Goal: Entertainment & Leisure: Browse casually

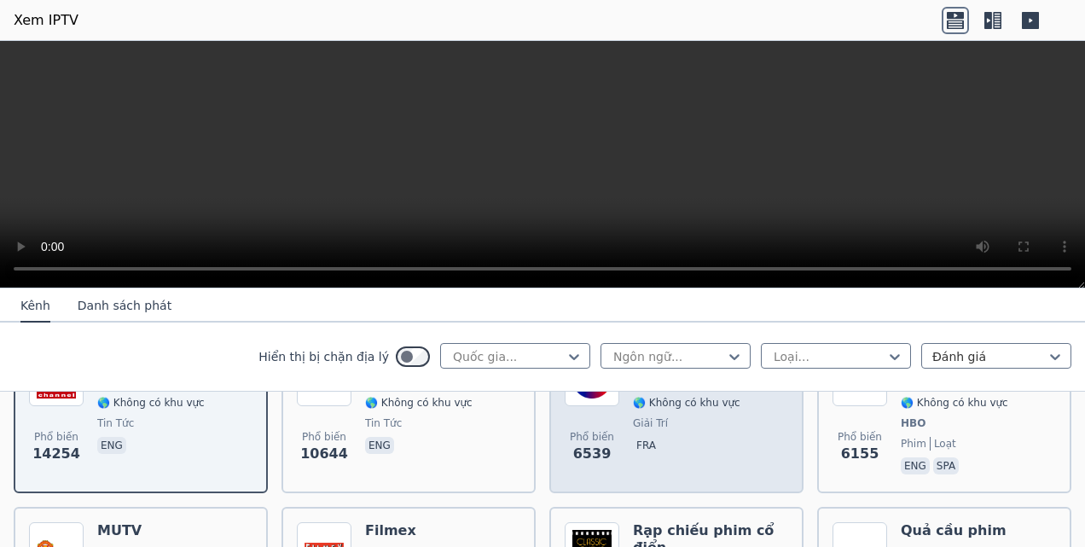
scroll to position [341, 0]
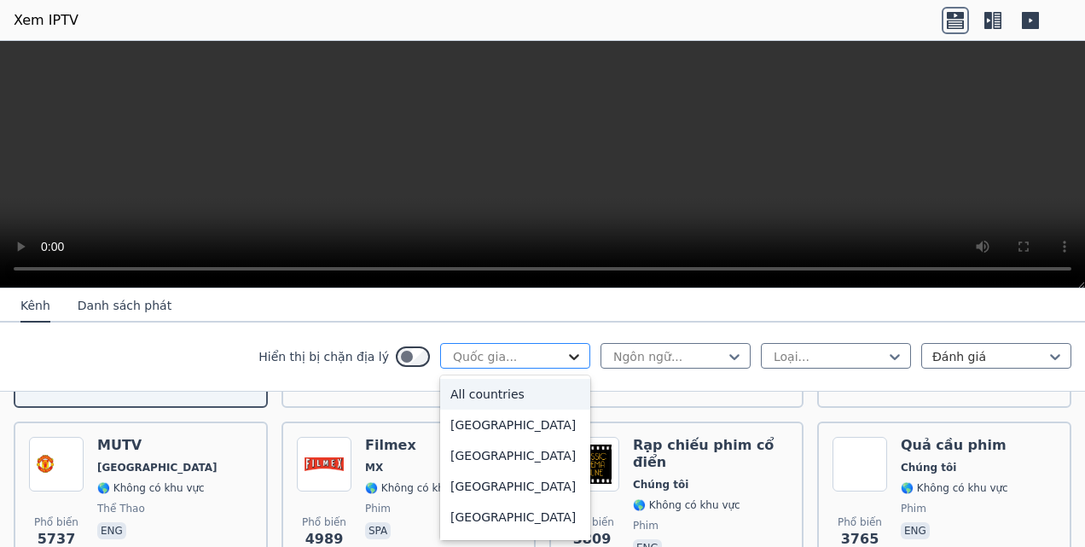
click at [566, 358] on icon at bounding box center [573, 356] width 17 height 17
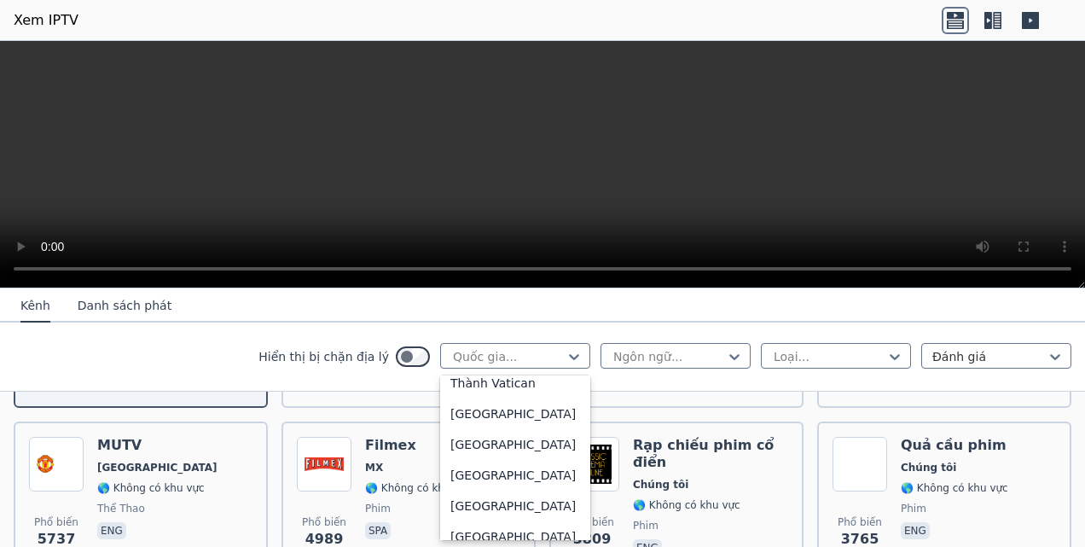
scroll to position [6233, 0]
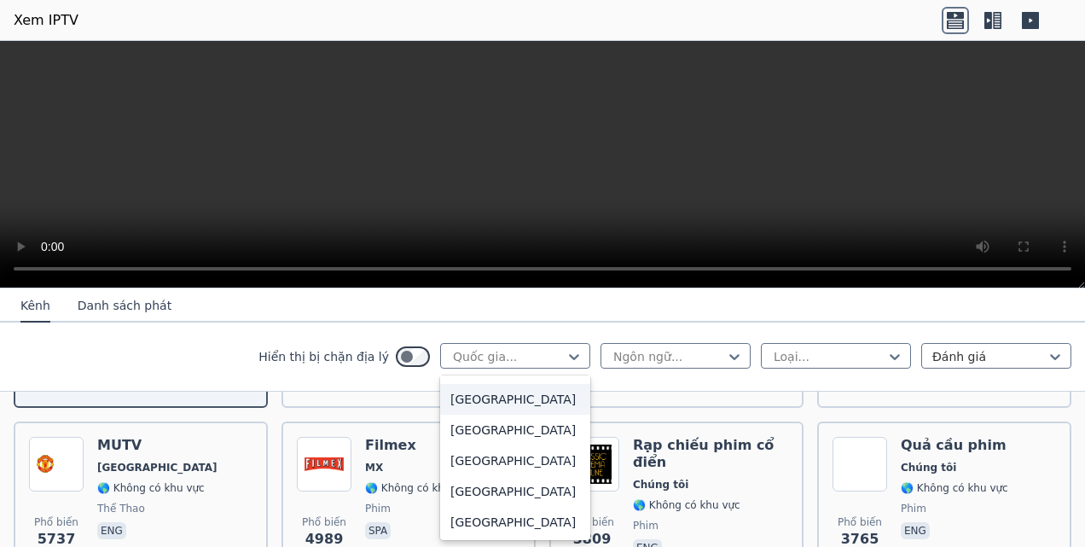
click at [471, 404] on div "[GEOGRAPHIC_DATA]" at bounding box center [515, 399] width 150 height 31
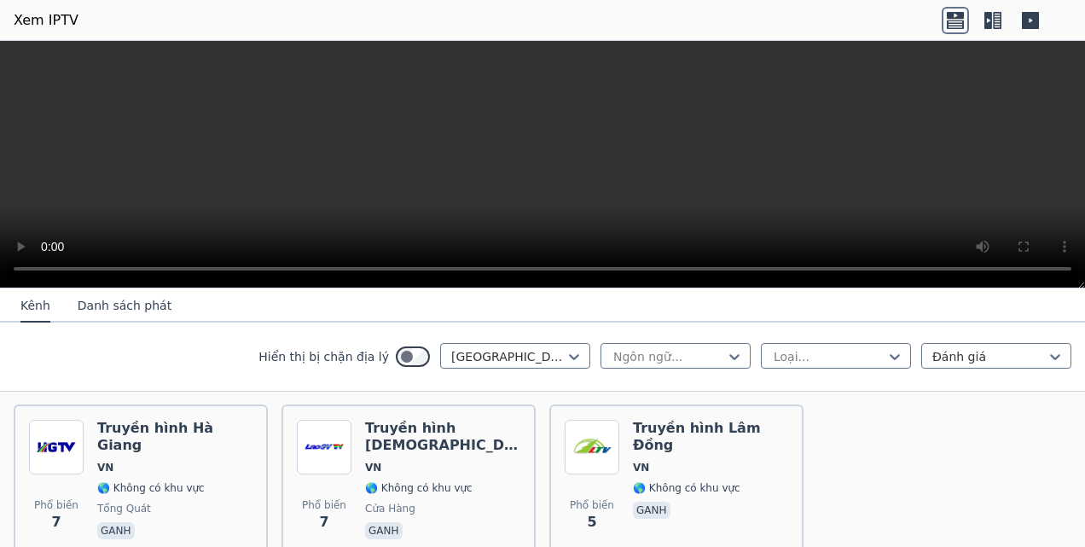
scroll to position [1773, 0]
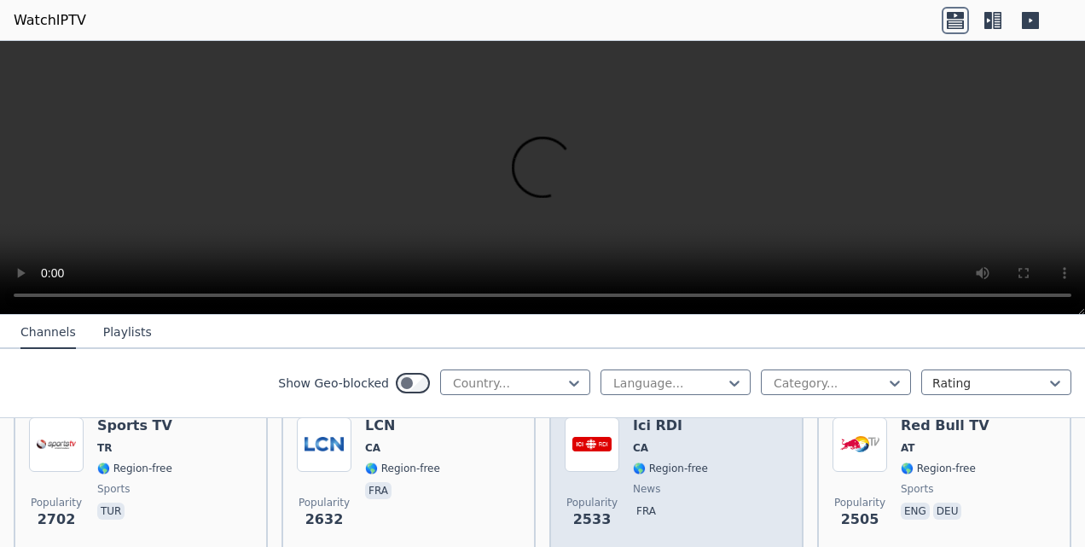
scroll to position [682, 0]
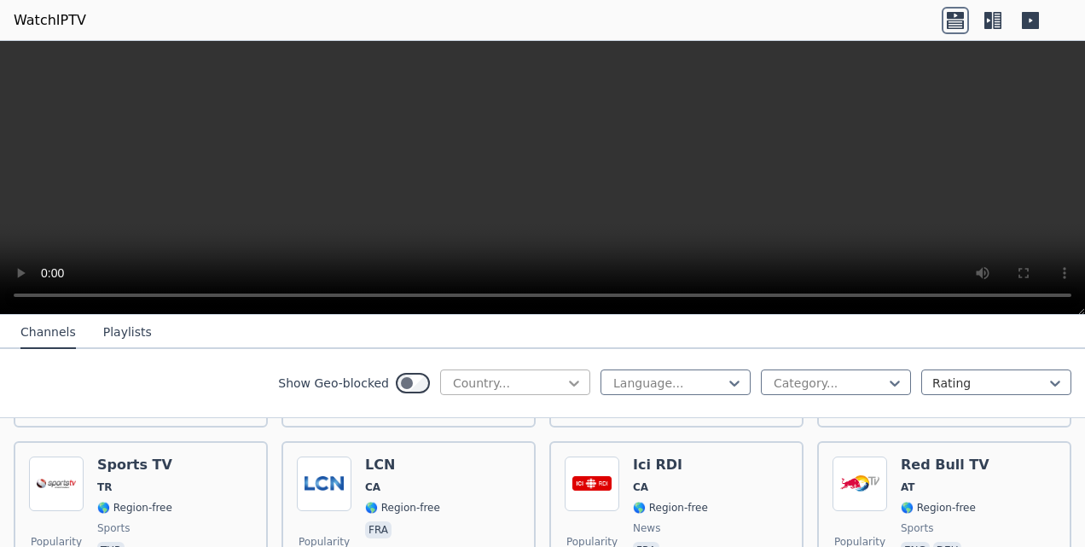
click at [565, 387] on icon at bounding box center [573, 382] width 17 height 17
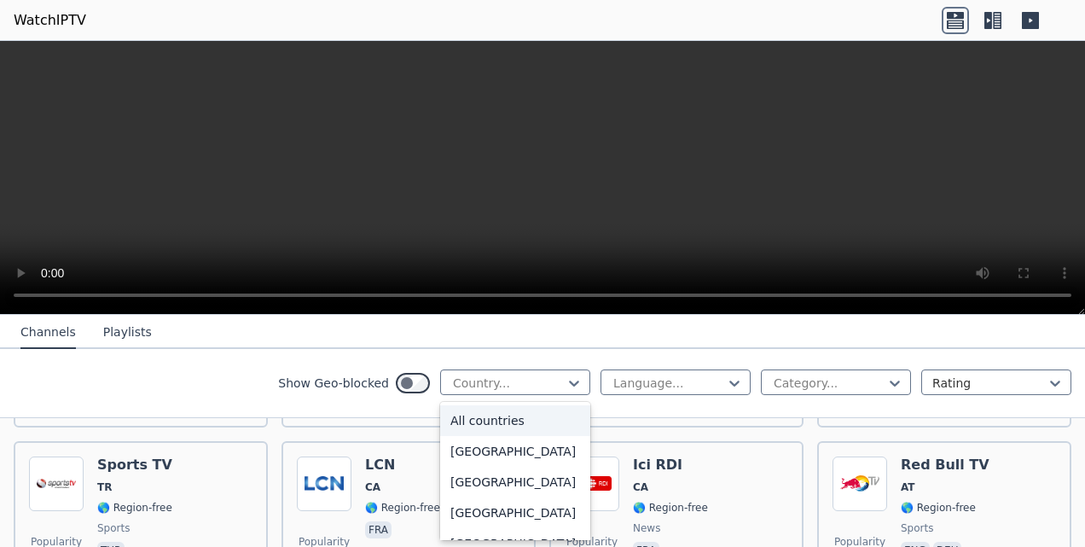
click at [510, 416] on div "All countries" at bounding box center [515, 420] width 150 height 31
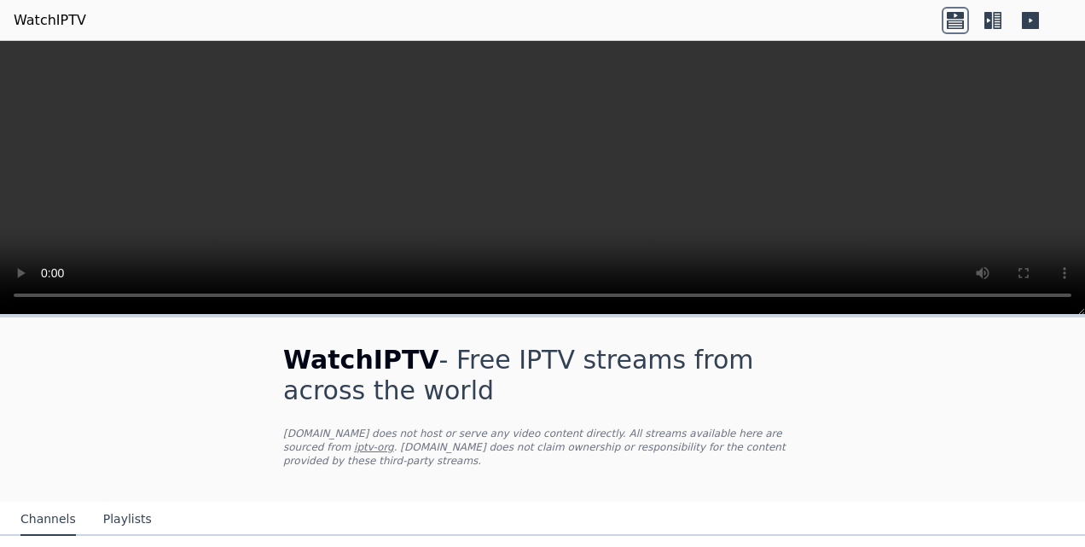
scroll to position [171, 0]
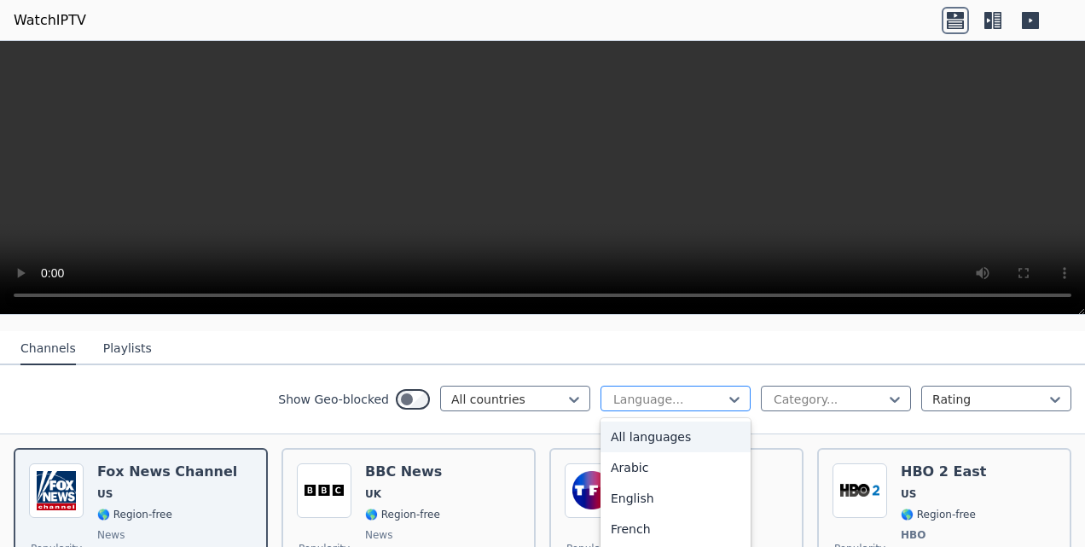
click at [705, 391] on div at bounding box center [668, 399] width 114 height 17
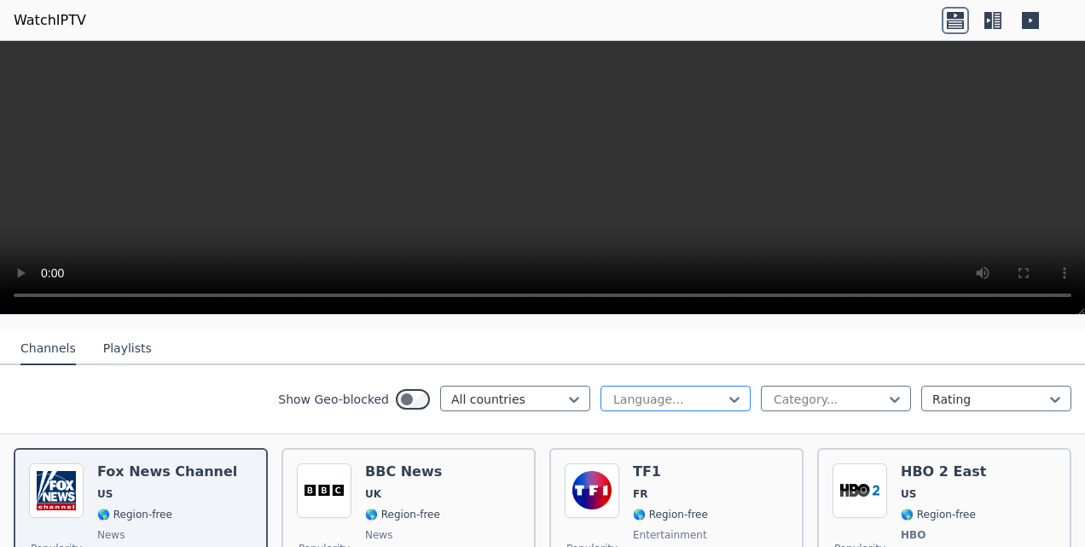
click at [705, 391] on div at bounding box center [668, 399] width 114 height 17
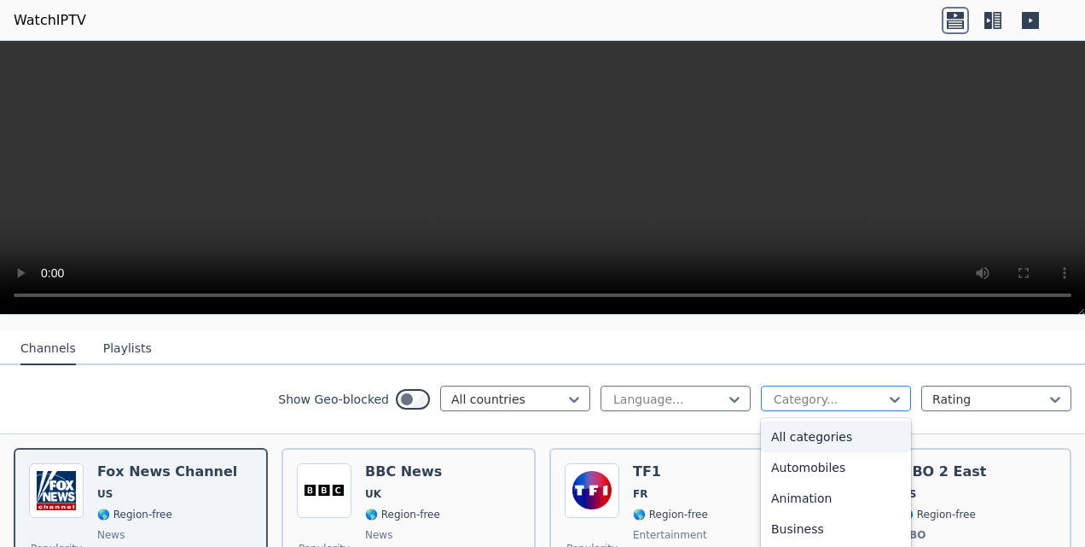
click at [810, 391] on div at bounding box center [829, 399] width 114 height 17
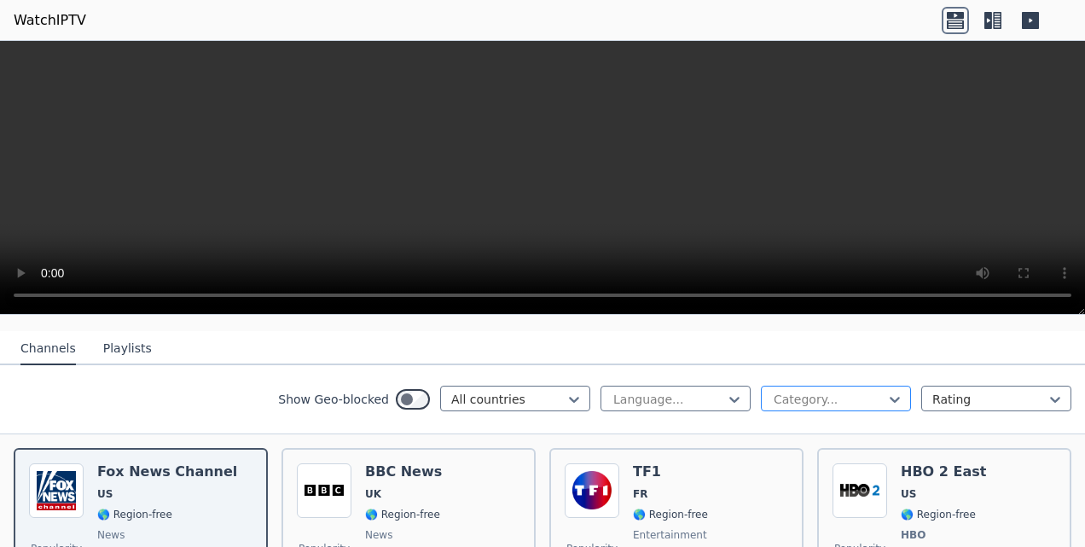
click at [810, 391] on div at bounding box center [829, 399] width 114 height 17
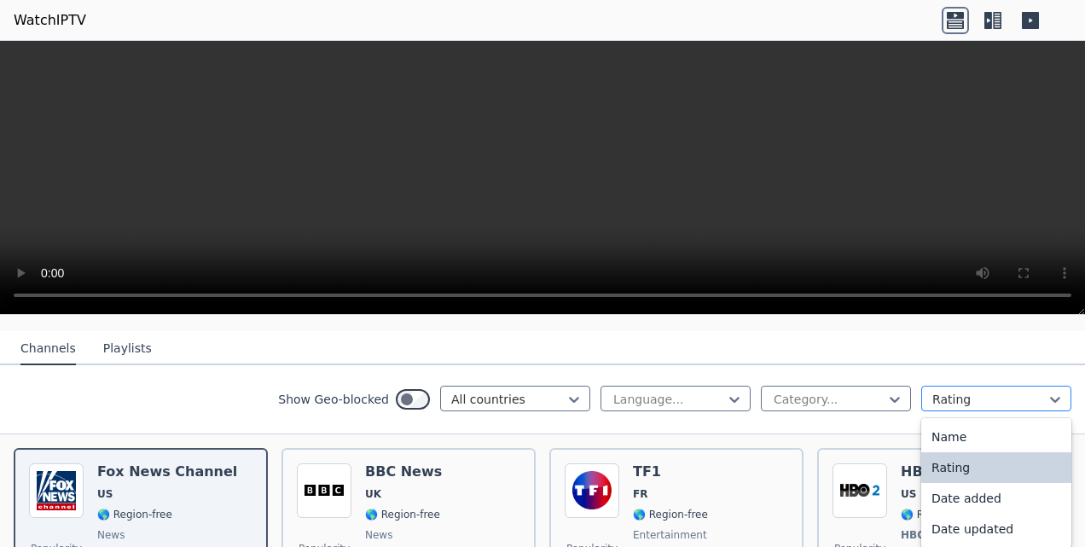
click at [1003, 391] on div at bounding box center [989, 399] width 114 height 17
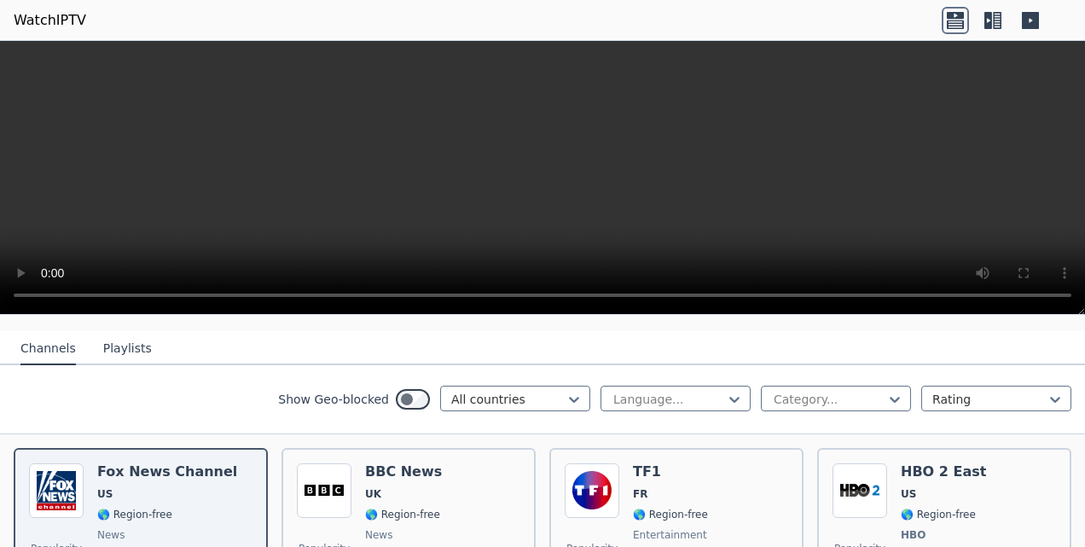
click at [110, 333] on button "Playlists" at bounding box center [127, 349] width 49 height 32
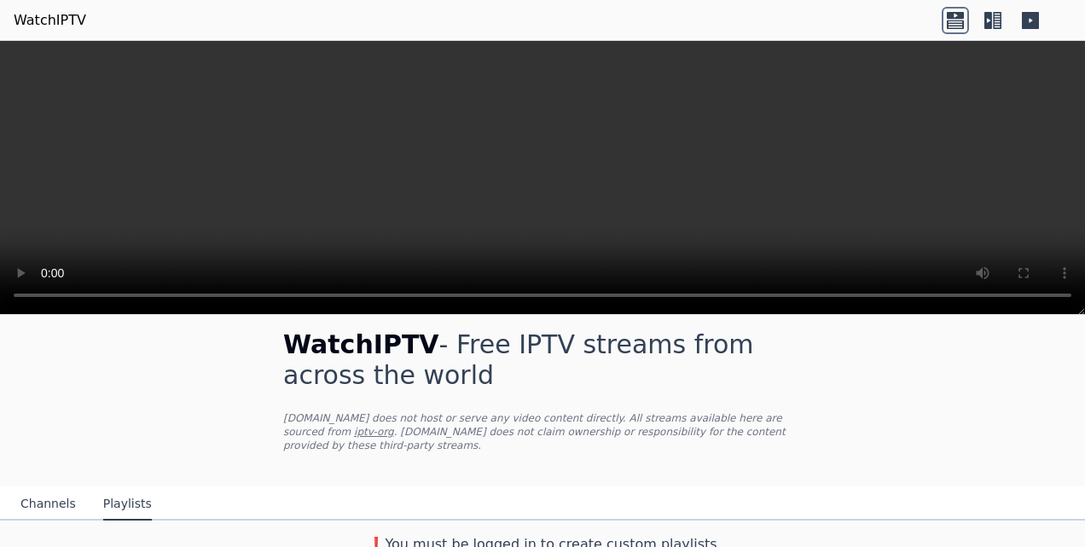
click at [38, 488] on button "Channels" at bounding box center [47, 504] width 55 height 32
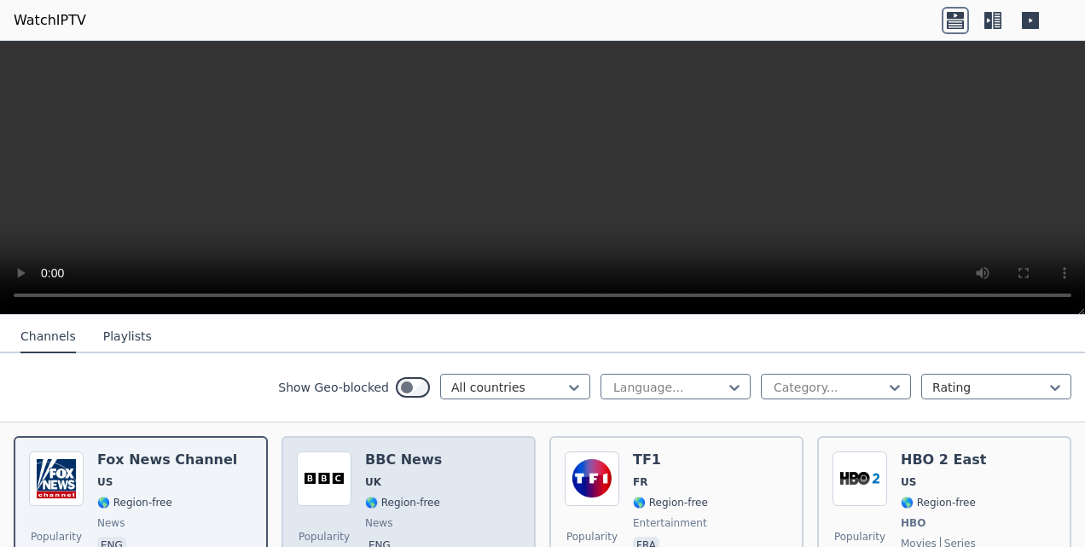
scroll to position [186, 0]
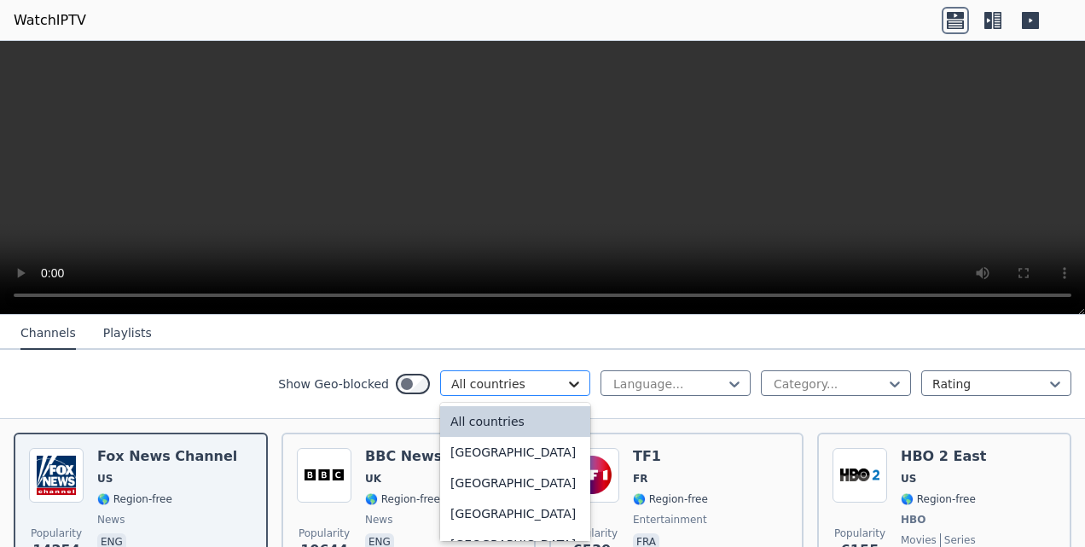
click at [565, 385] on icon at bounding box center [573, 383] width 17 height 17
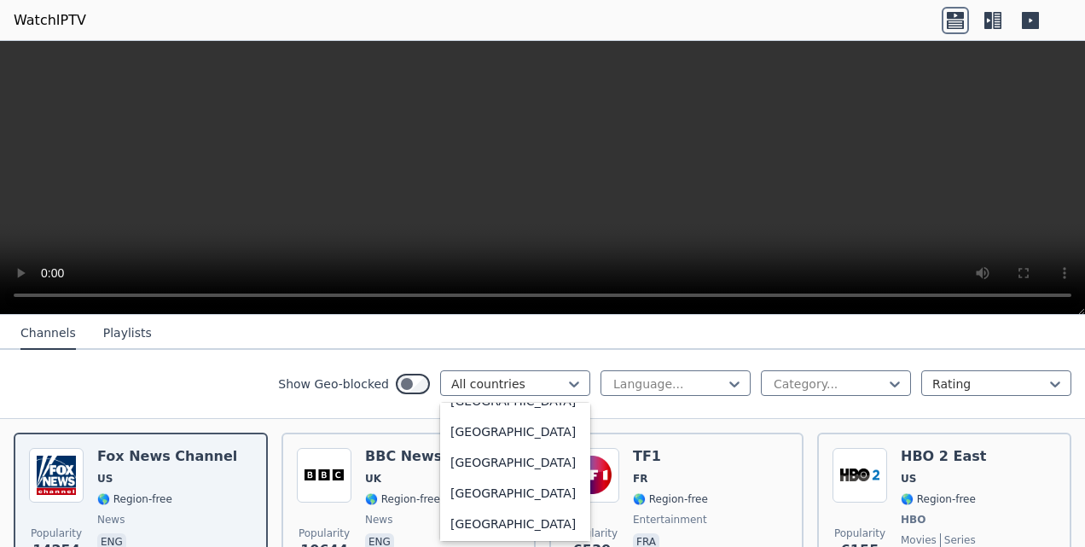
scroll to position [6150, 0]
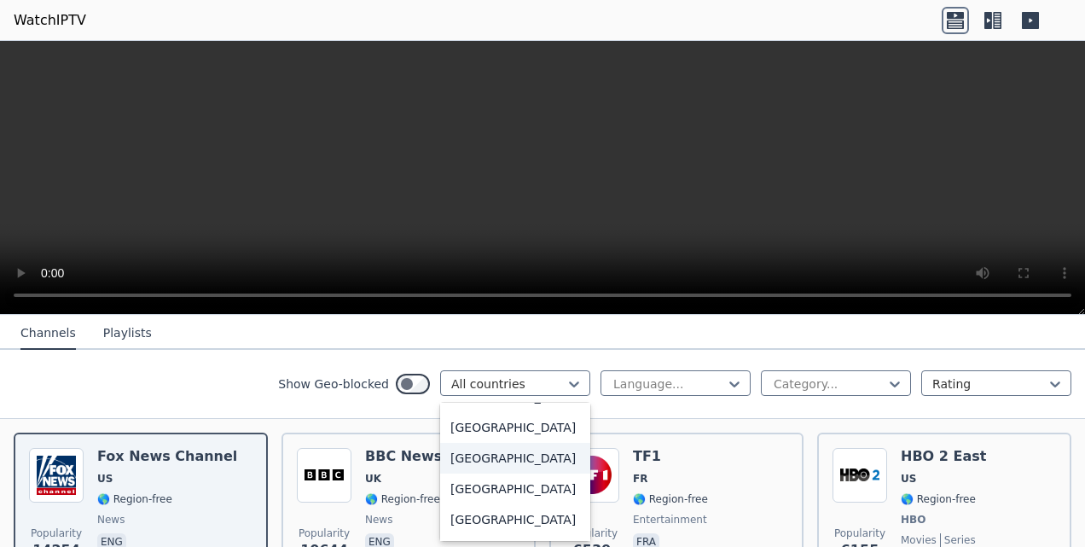
click at [457, 473] on div "[GEOGRAPHIC_DATA]" at bounding box center [515, 458] width 150 height 31
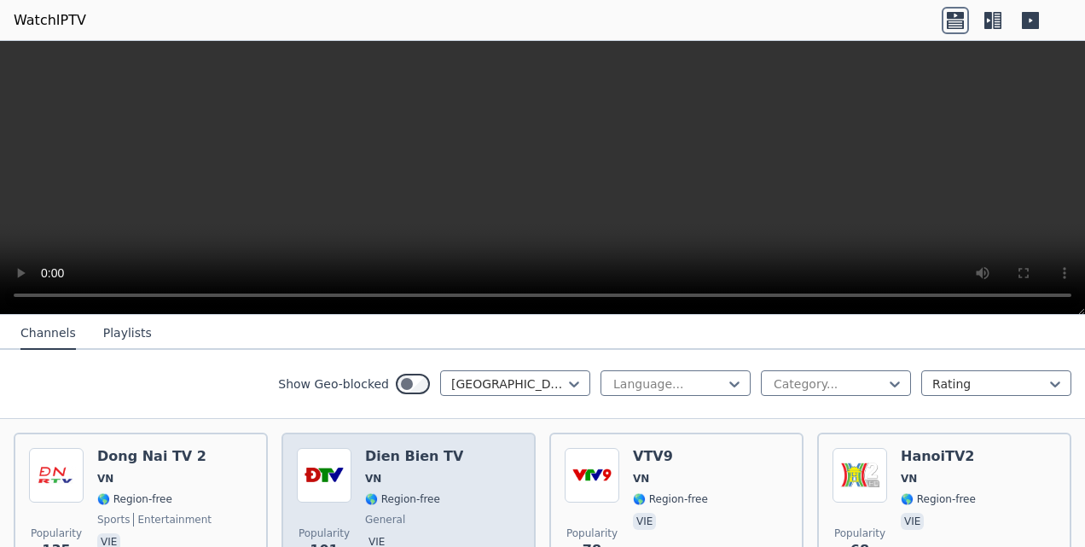
click at [325, 469] on img at bounding box center [324, 475] width 55 height 55
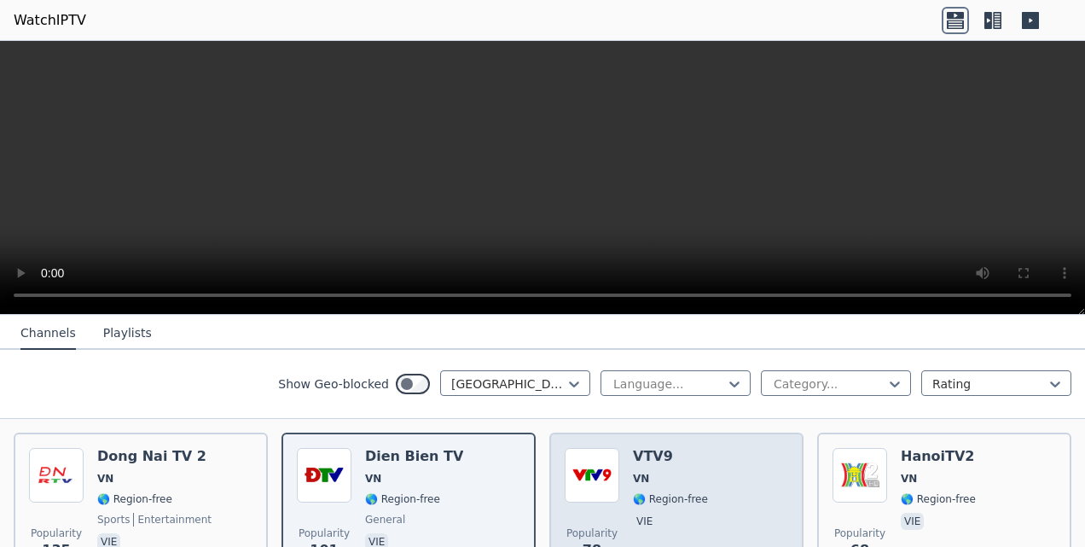
click at [598, 477] on img at bounding box center [591, 475] width 55 height 55
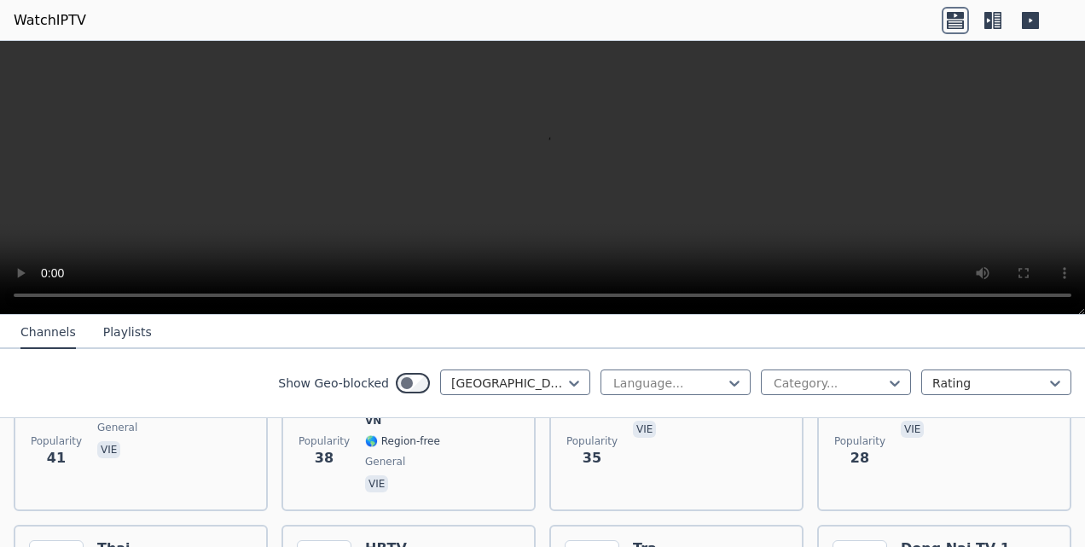
scroll to position [697, 0]
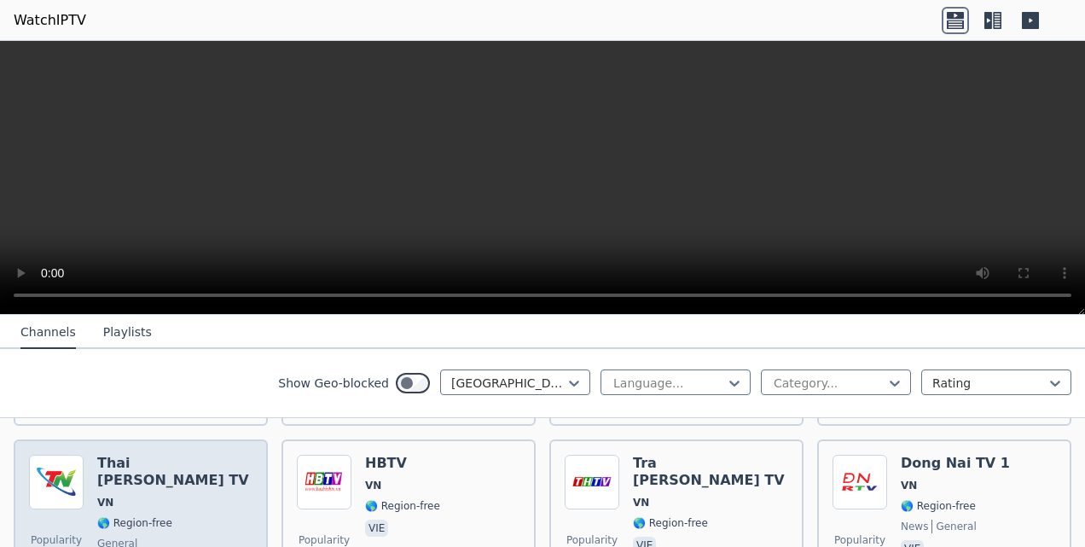
click at [114, 495] on span "VN" at bounding box center [174, 502] width 155 height 14
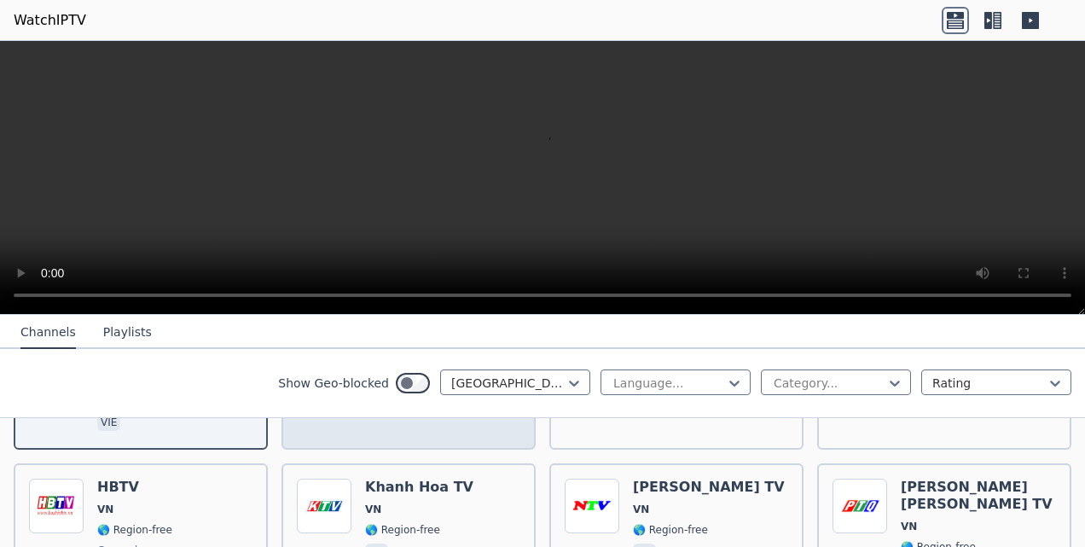
scroll to position [868, 0]
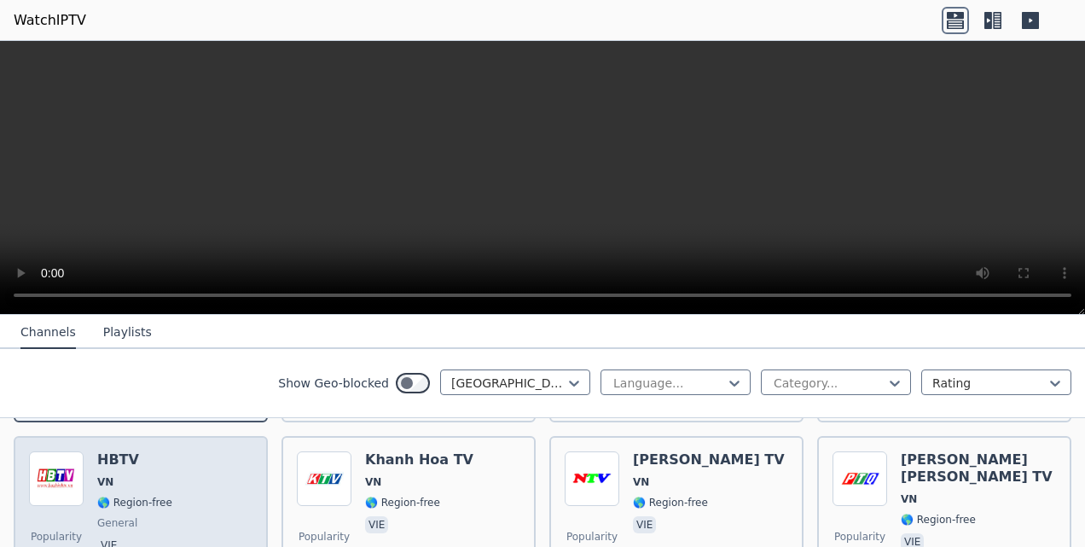
click at [40, 451] on img at bounding box center [56, 478] width 55 height 55
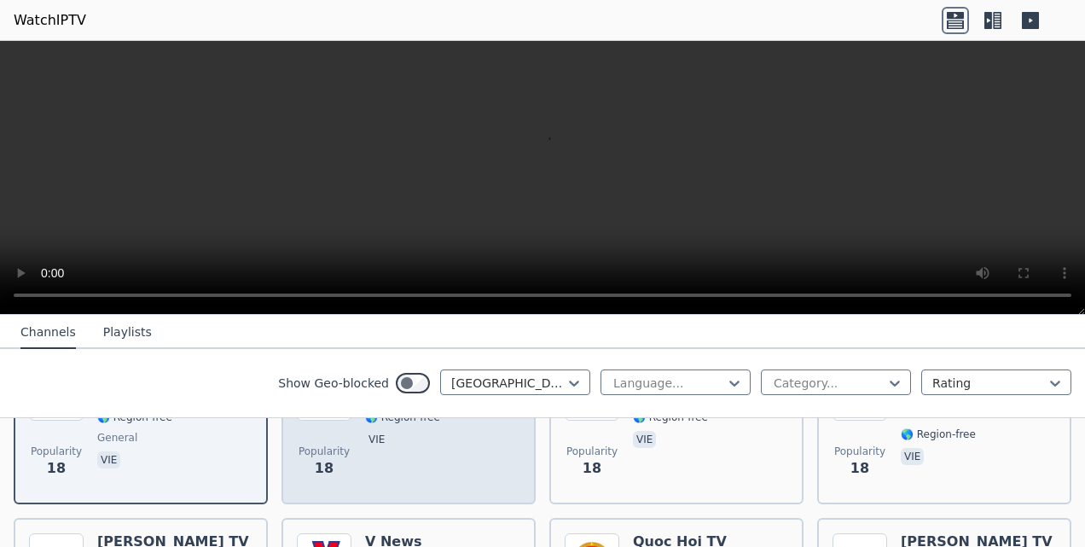
scroll to position [1039, 0]
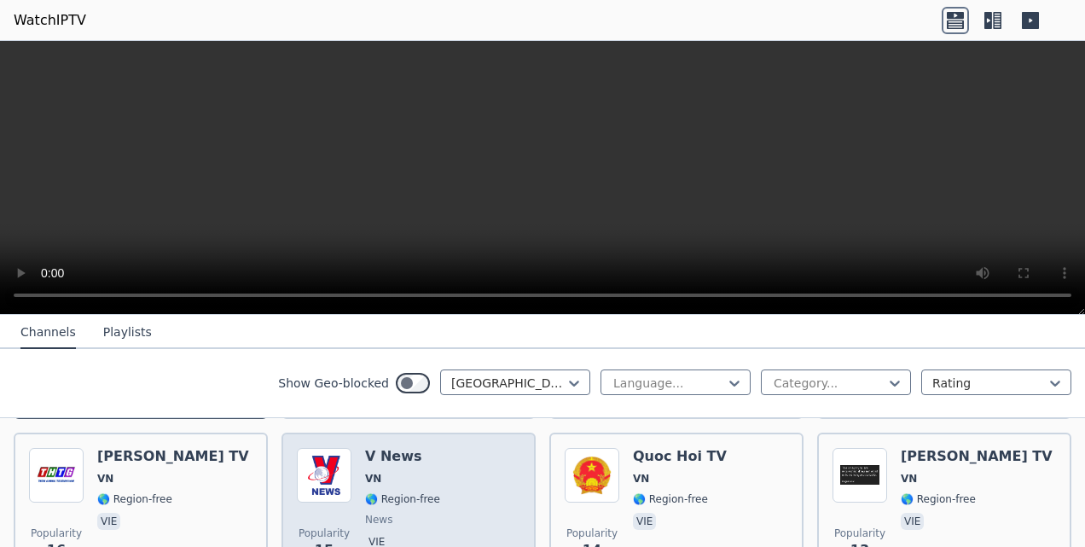
click at [403, 476] on div "V News VN 🌎 Region-free news vie" at bounding box center [402, 509] width 75 height 123
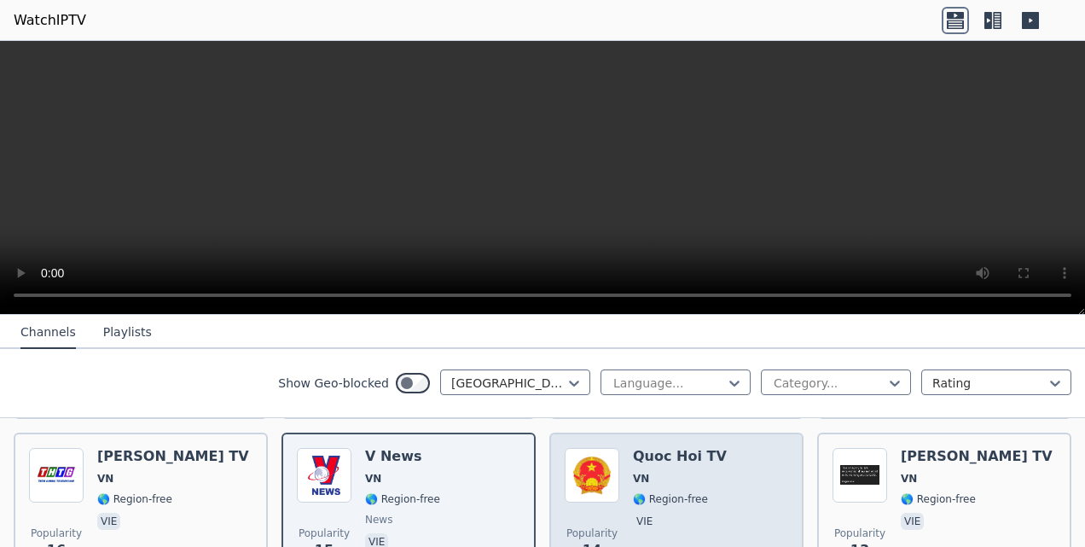
click at [645, 512] on p "vie" at bounding box center [644, 520] width 23 height 17
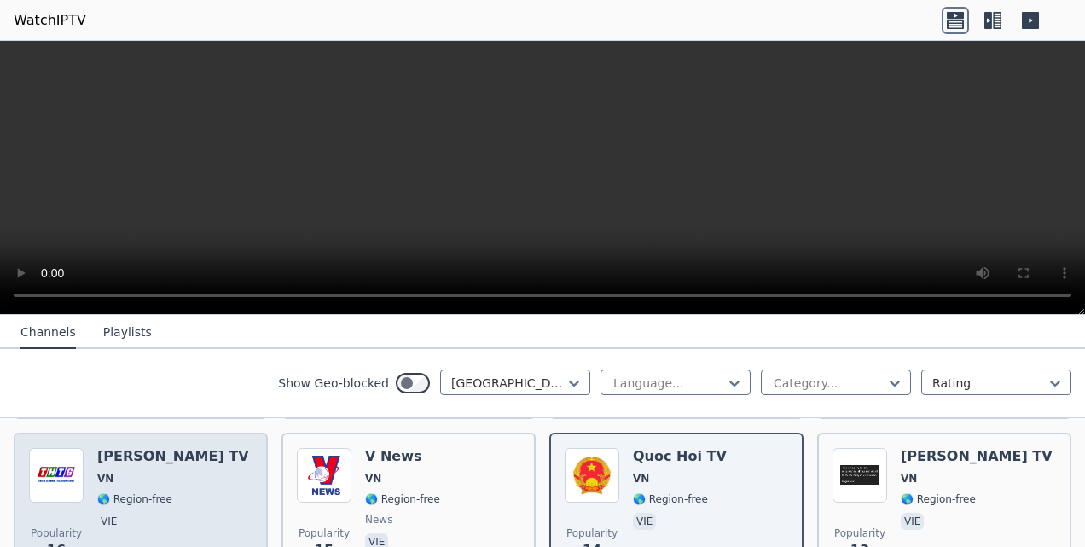
click at [156, 472] on span "VN" at bounding box center [173, 479] width 152 height 14
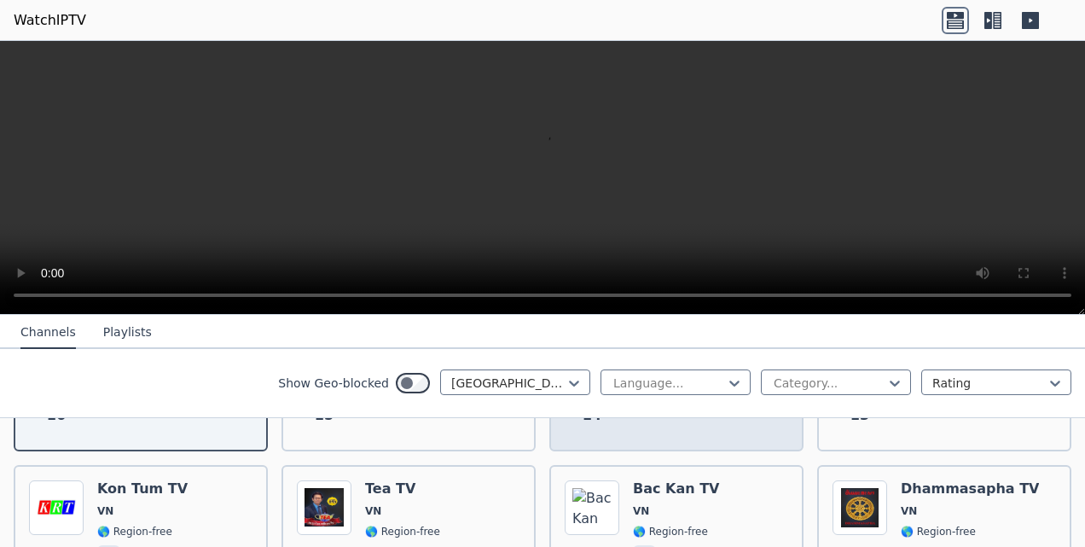
scroll to position [1209, 0]
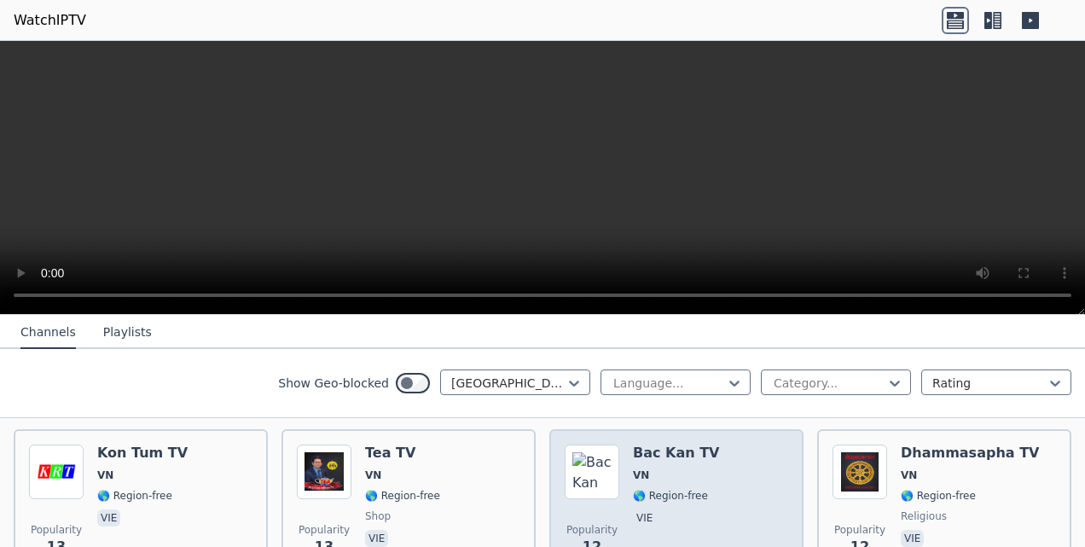
click at [689, 451] on div "Bac Kan TV VN 🌎 Region-free vie" at bounding box center [676, 505] width 87 height 123
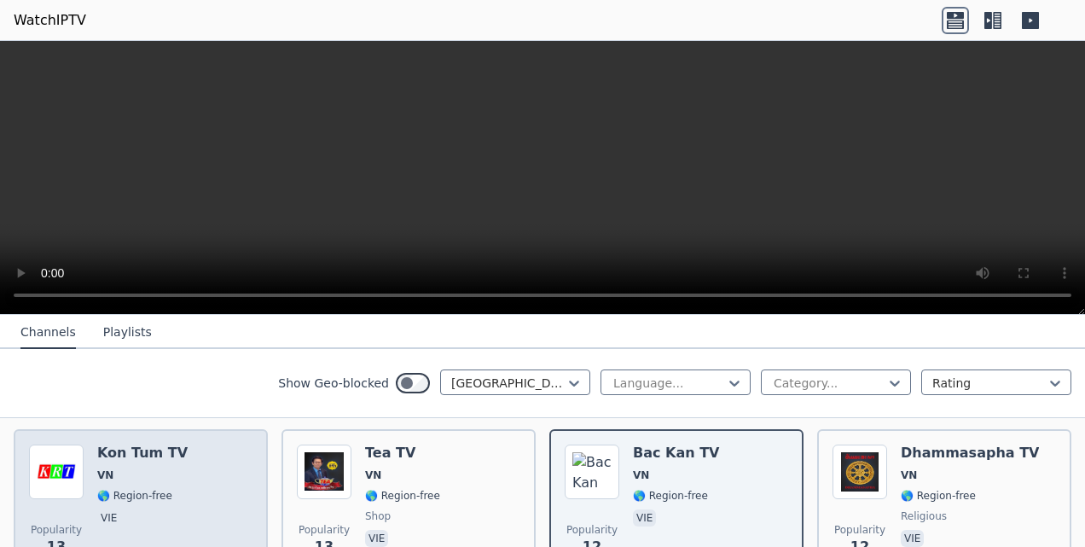
click at [158, 489] on span "🌎 Region-free" at bounding box center [134, 496] width 75 height 14
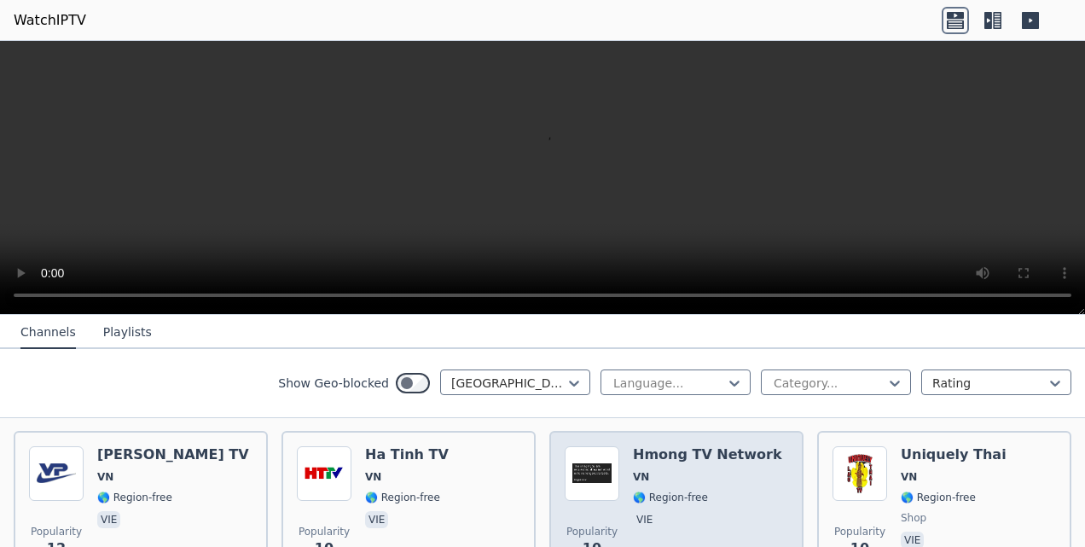
scroll to position [1380, 0]
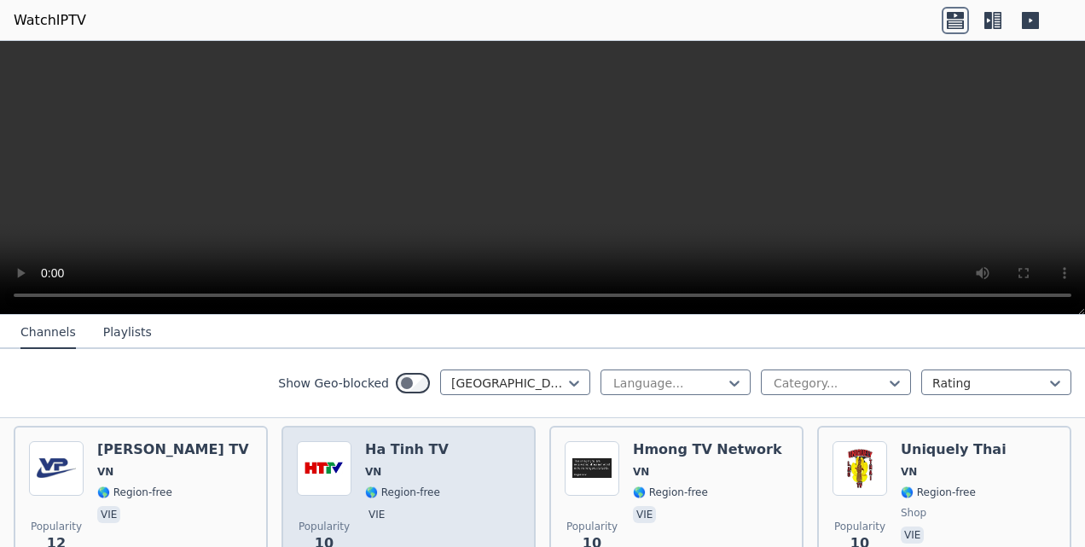
click at [409, 485] on span "🌎 Region-free" at bounding box center [402, 492] width 75 height 14
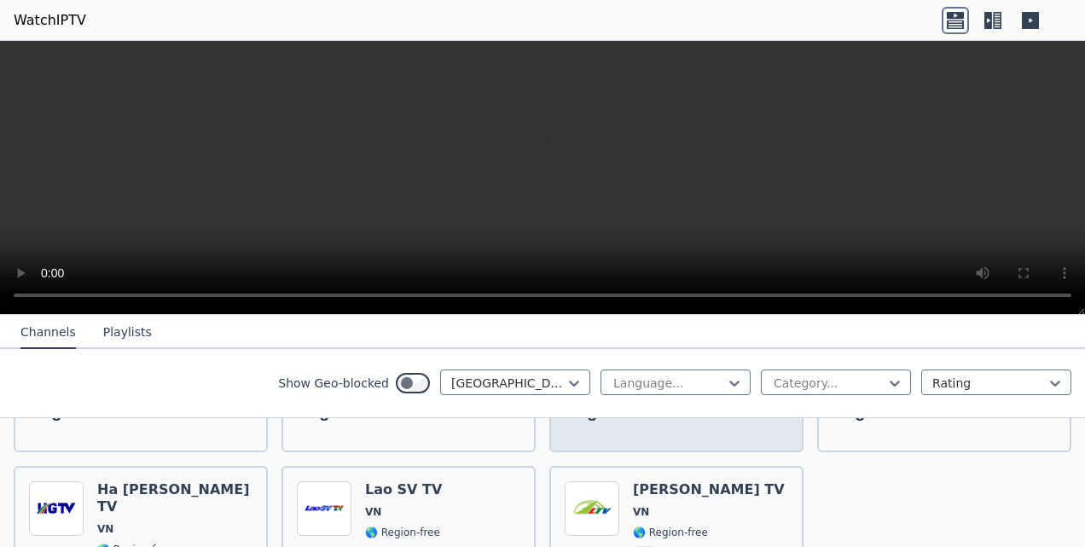
scroll to position [1635, 0]
